Goal: Transaction & Acquisition: Register for event/course

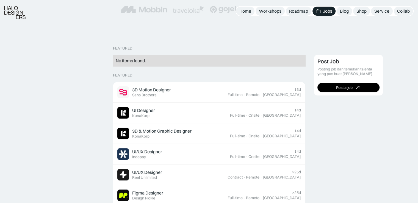
scroll to position [110, 0]
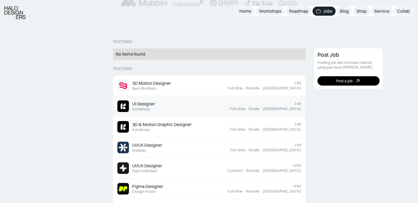
click at [166, 108] on div "UI Designer Featured KonaKorp" at bounding box center [173, 106] width 113 height 12
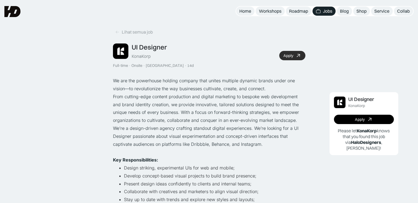
click at [294, 55] on link "Apply" at bounding box center [292, 55] width 26 height 9
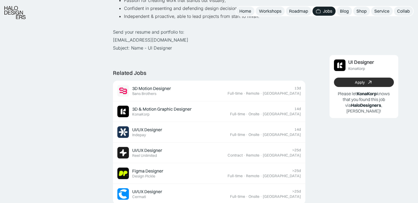
scroll to position [330, 0]
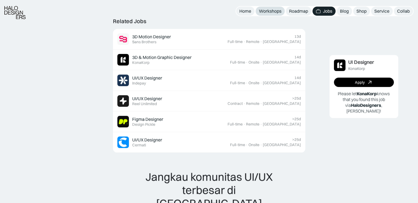
click at [264, 14] on link "Workshops" at bounding box center [270, 11] width 29 height 9
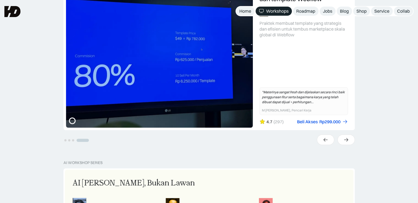
scroll to position [165, 0]
click at [323, 141] on icon at bounding box center [326, 140] width 6 height 6
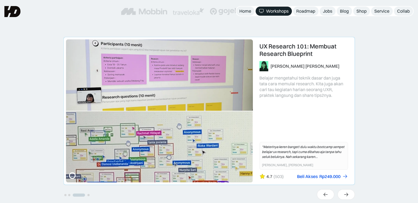
scroll to position [110, 0]
click at [189, 112] on link "3 of 4" at bounding box center [209, 110] width 291 height 147
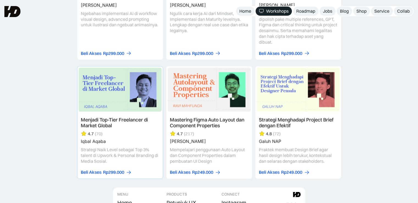
scroll to position [1468, 0]
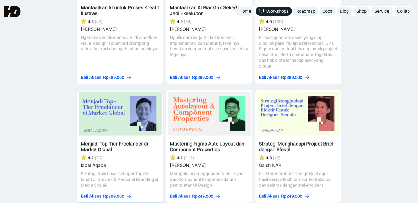
click at [129, 119] on link at bounding box center [120, 146] width 85 height 112
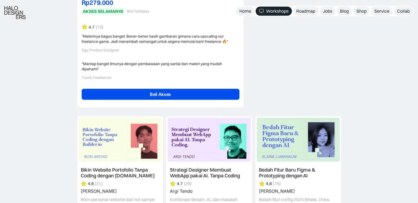
scroll to position [1458, 0]
